Goal: Task Accomplishment & Management: Manage account settings

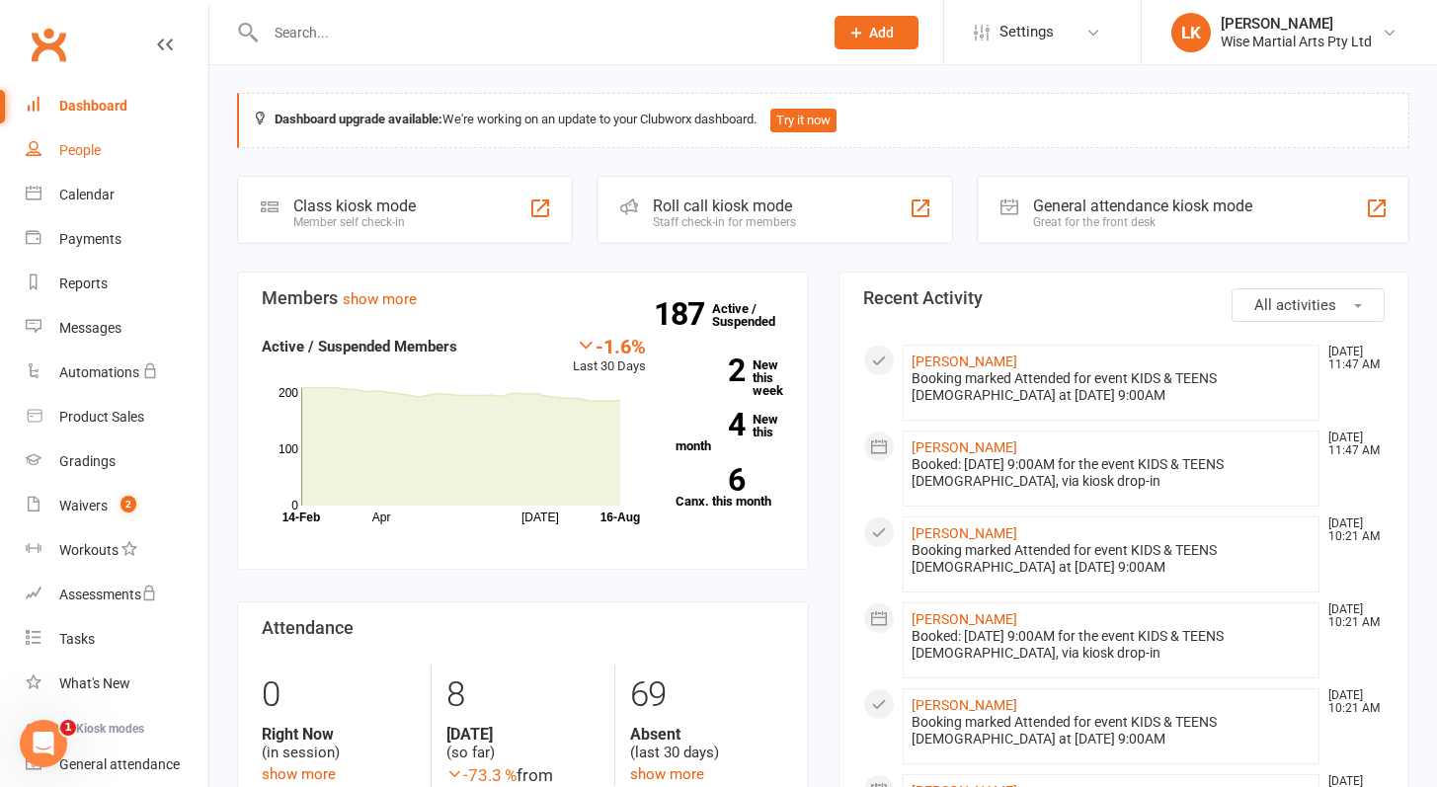
click at [95, 148] on div "People" at bounding box center [79, 150] width 41 height 16
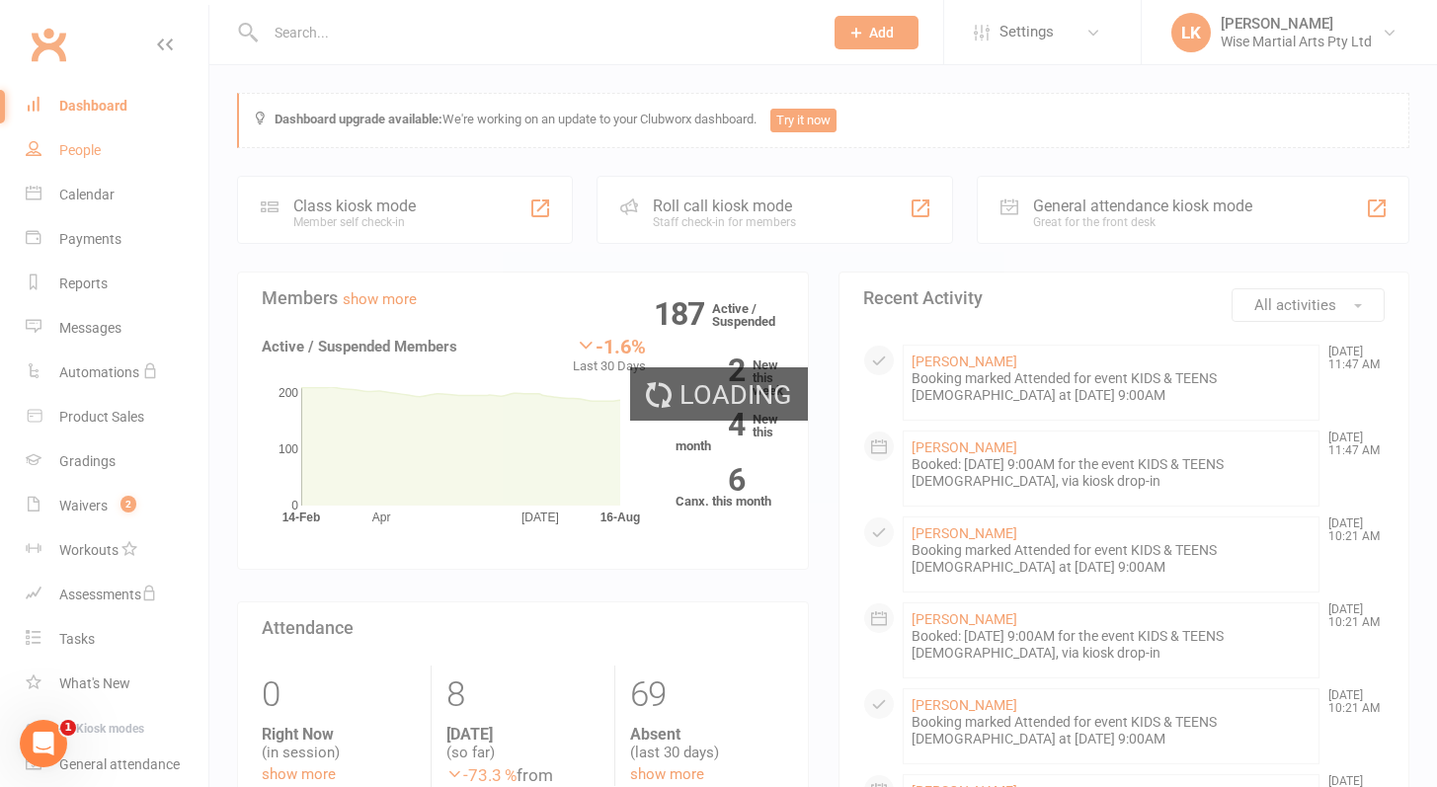
select select "50"
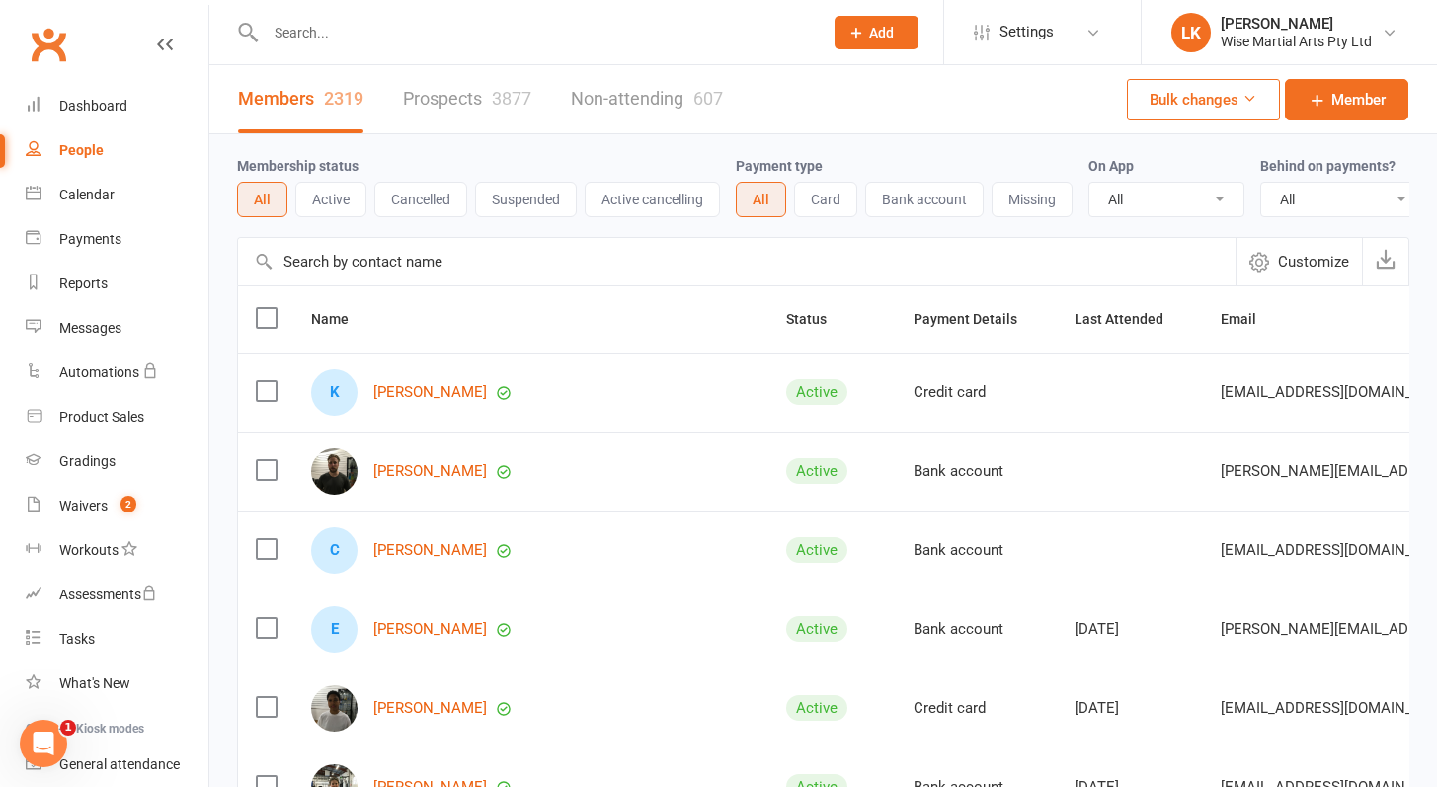
click at [325, 198] on button "Active" at bounding box center [330, 200] width 71 height 36
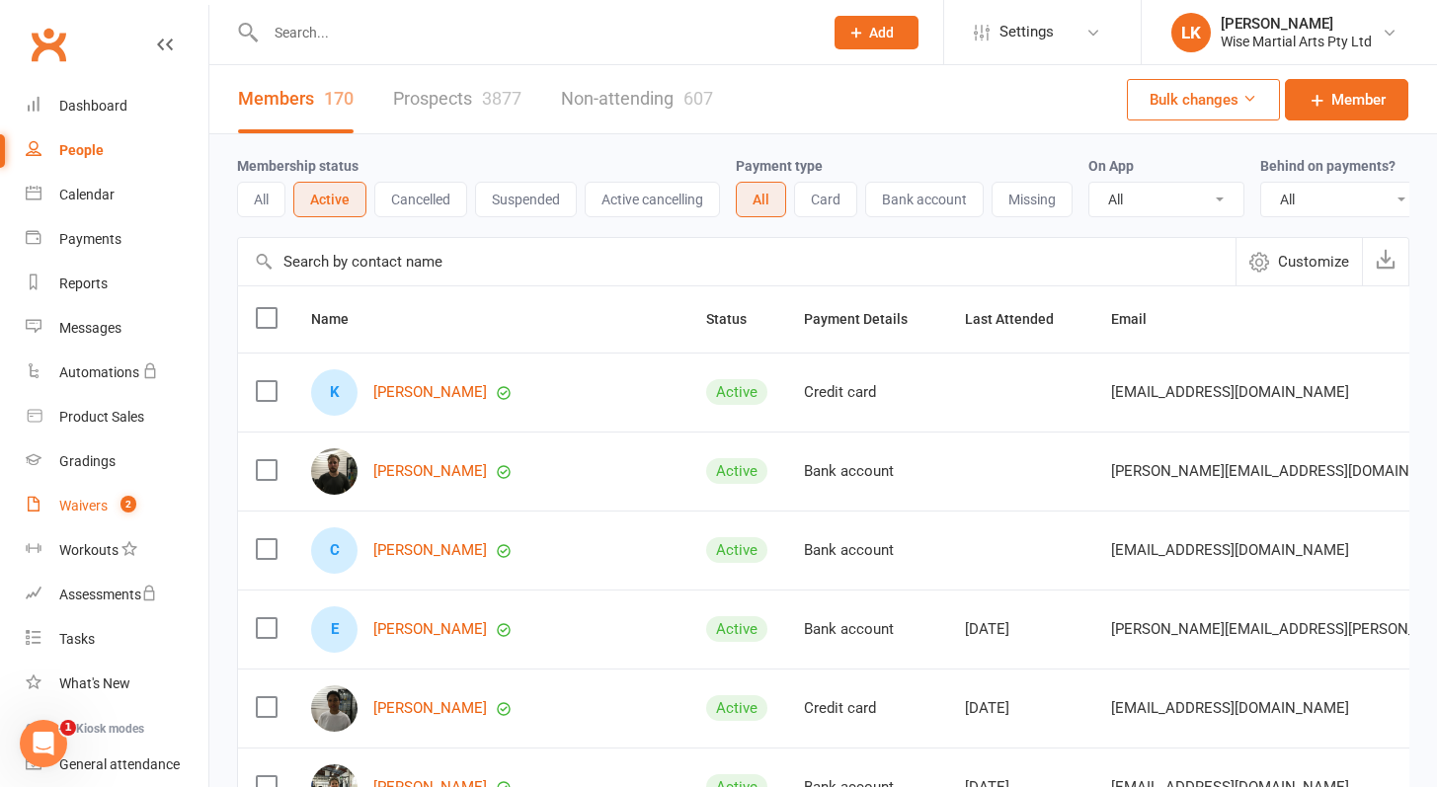
click at [82, 503] on div "Waivers" at bounding box center [83, 506] width 48 height 16
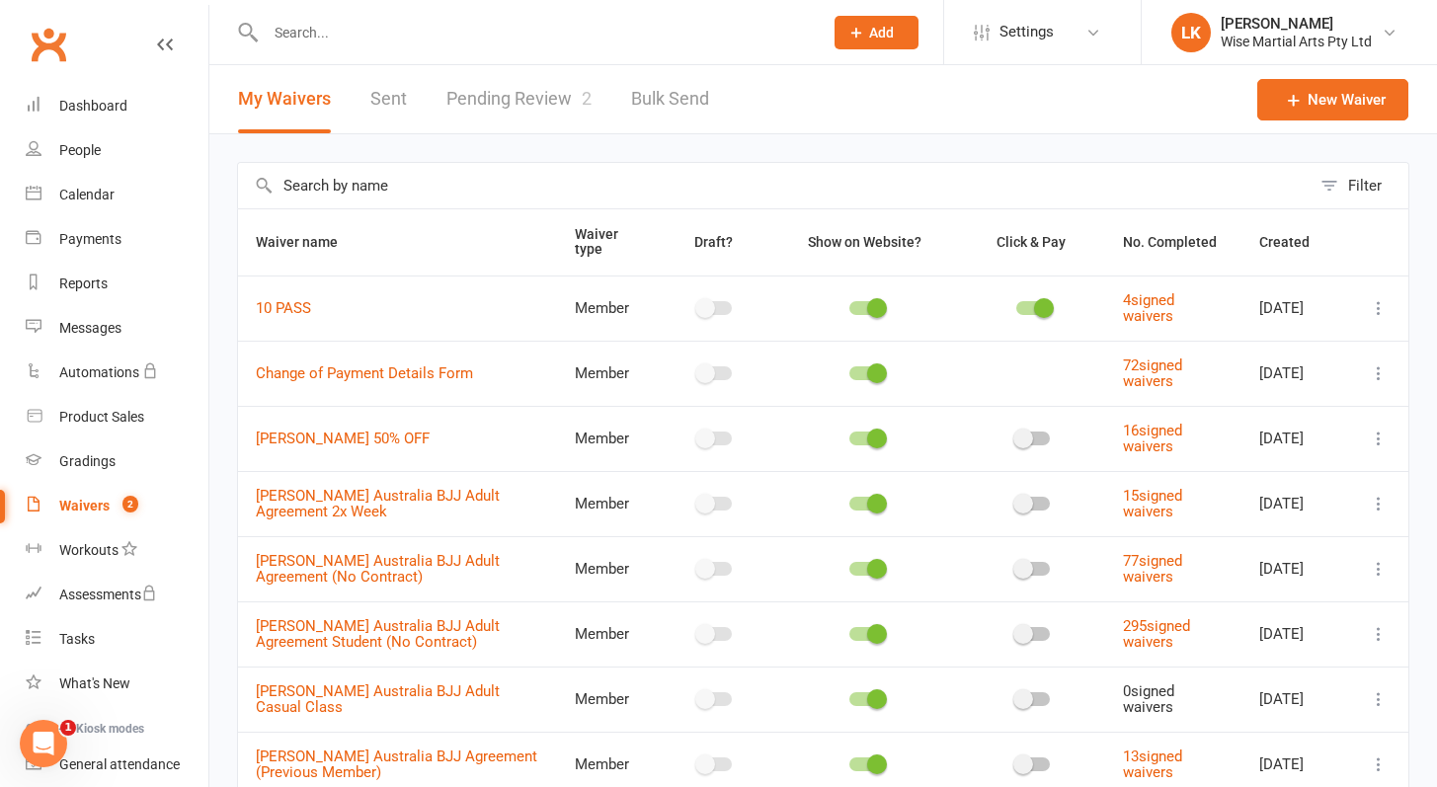
click at [513, 101] on link "Pending Review 2" at bounding box center [518, 99] width 145 height 68
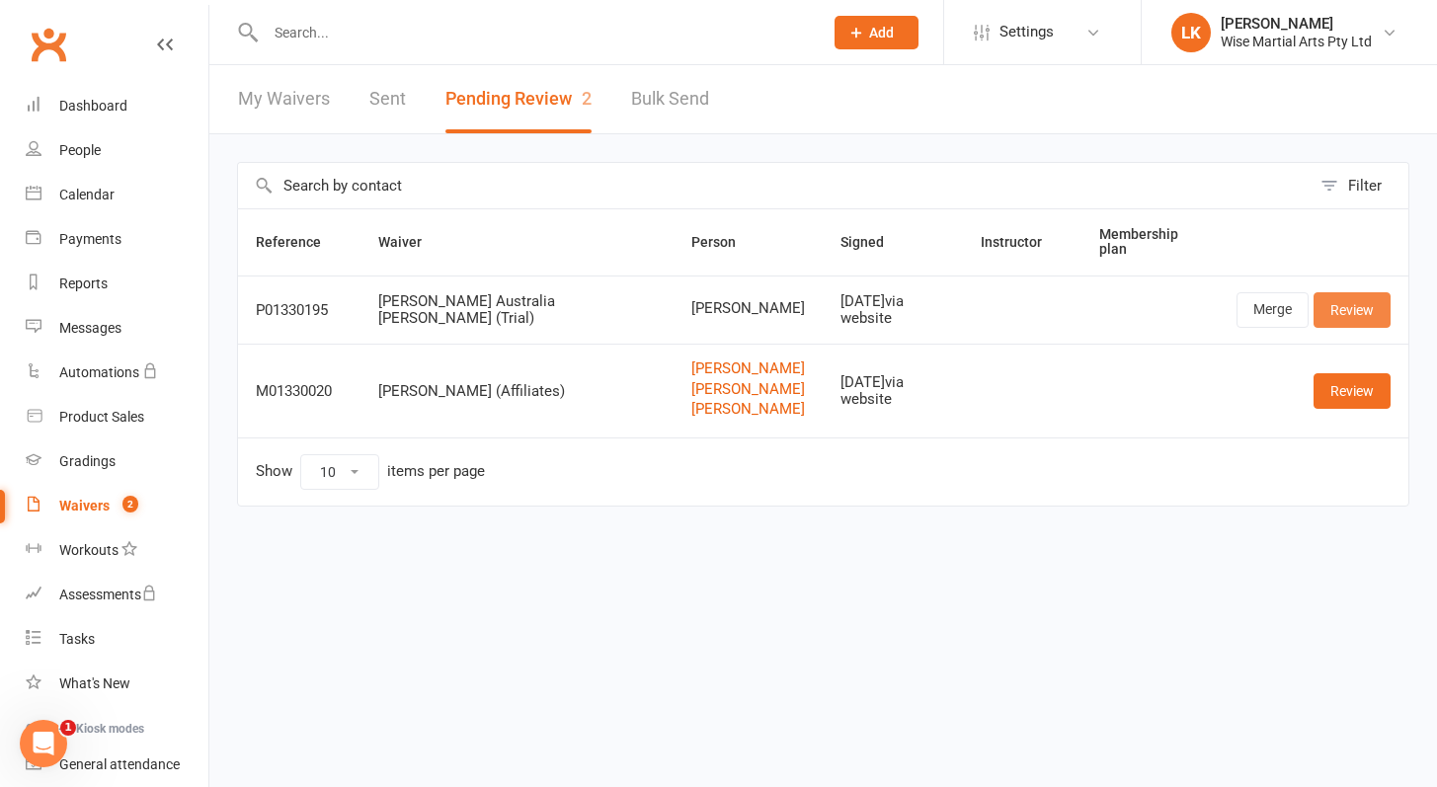
click at [1343, 299] on link "Review" at bounding box center [1351, 310] width 77 height 36
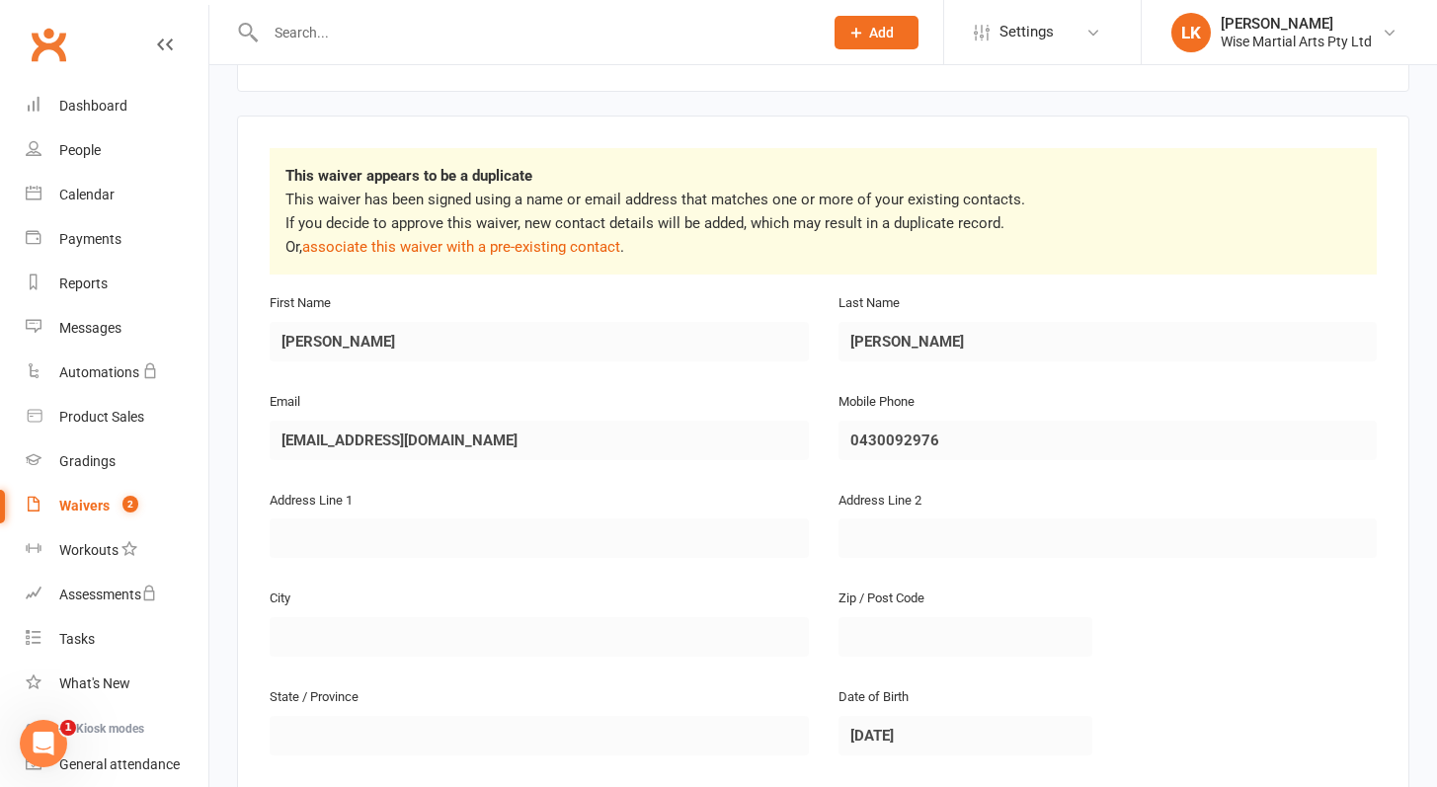
scroll to position [293, 0]
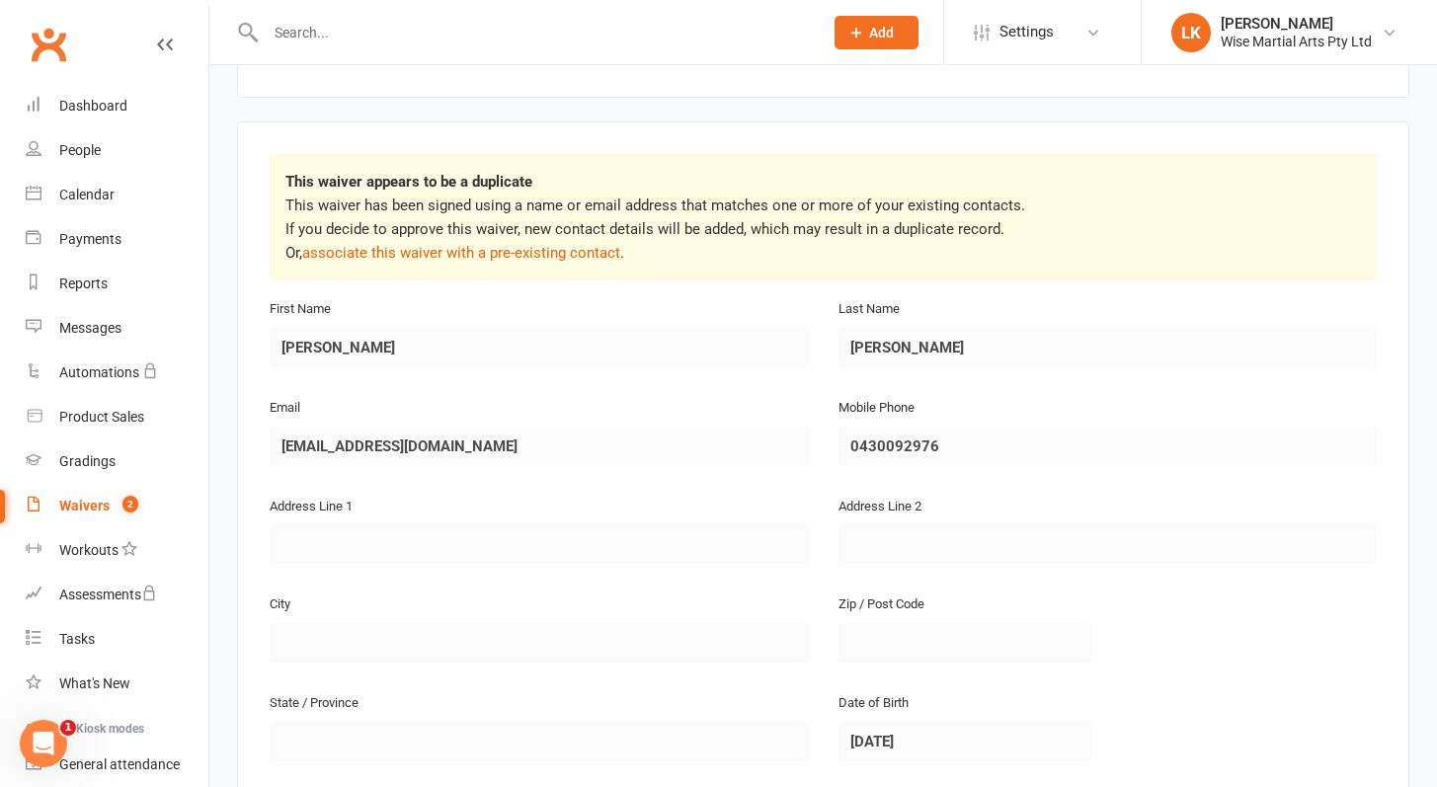
click at [101, 514] on div "Waivers" at bounding box center [84, 506] width 50 height 16
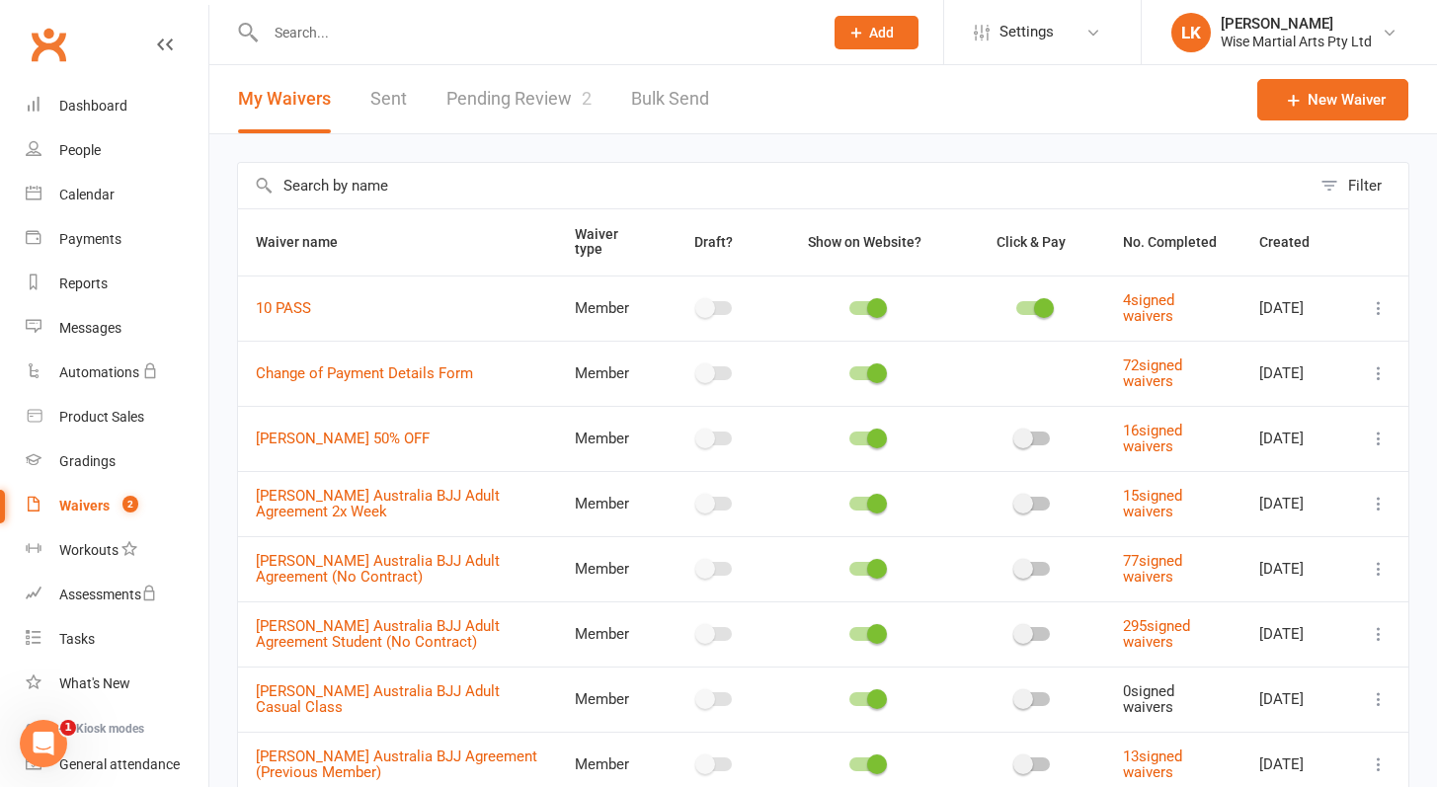
click at [514, 116] on link "Pending Review 2" at bounding box center [518, 99] width 145 height 68
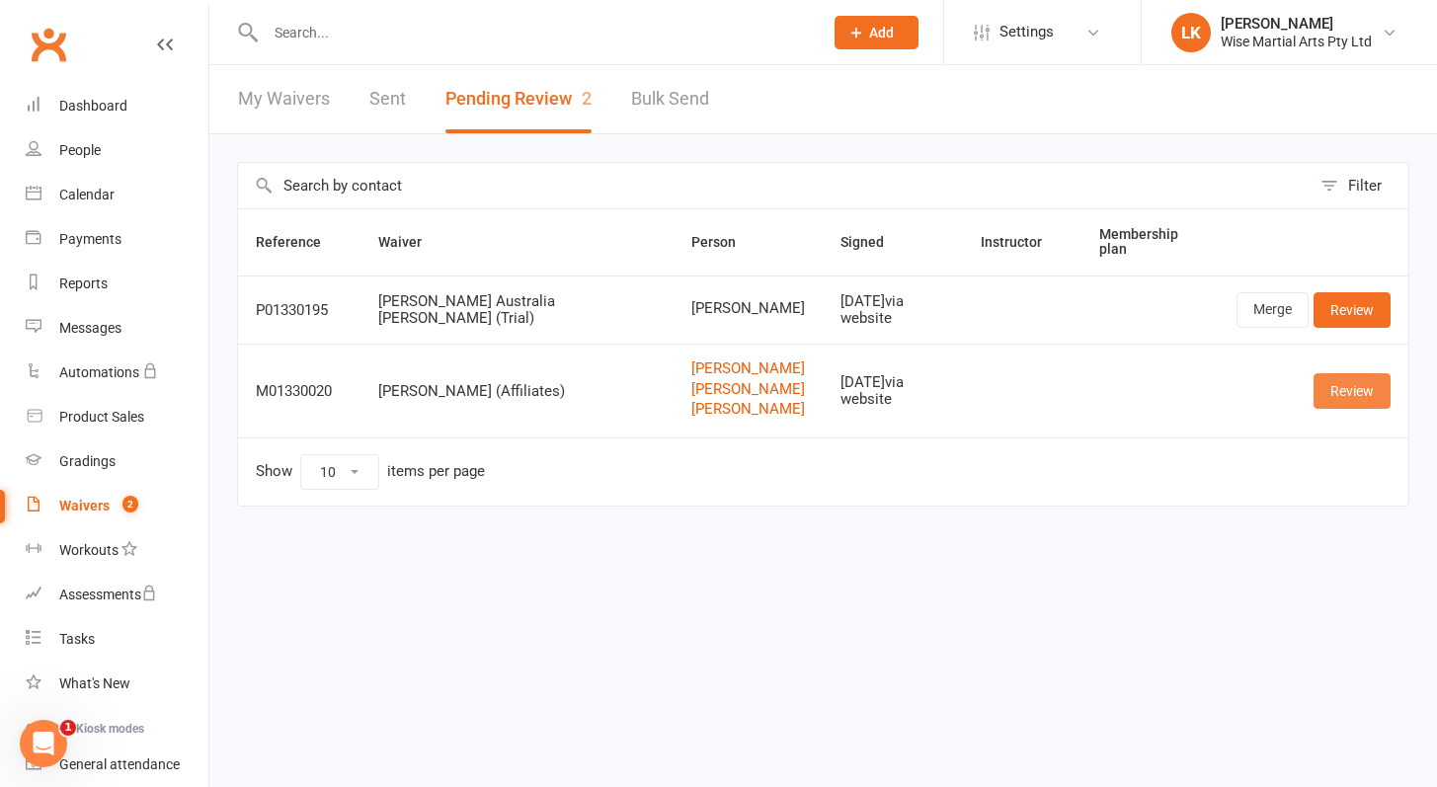
click at [1342, 389] on link "Review" at bounding box center [1351, 391] width 77 height 36
